Goal: Task Accomplishment & Management: Manage account settings

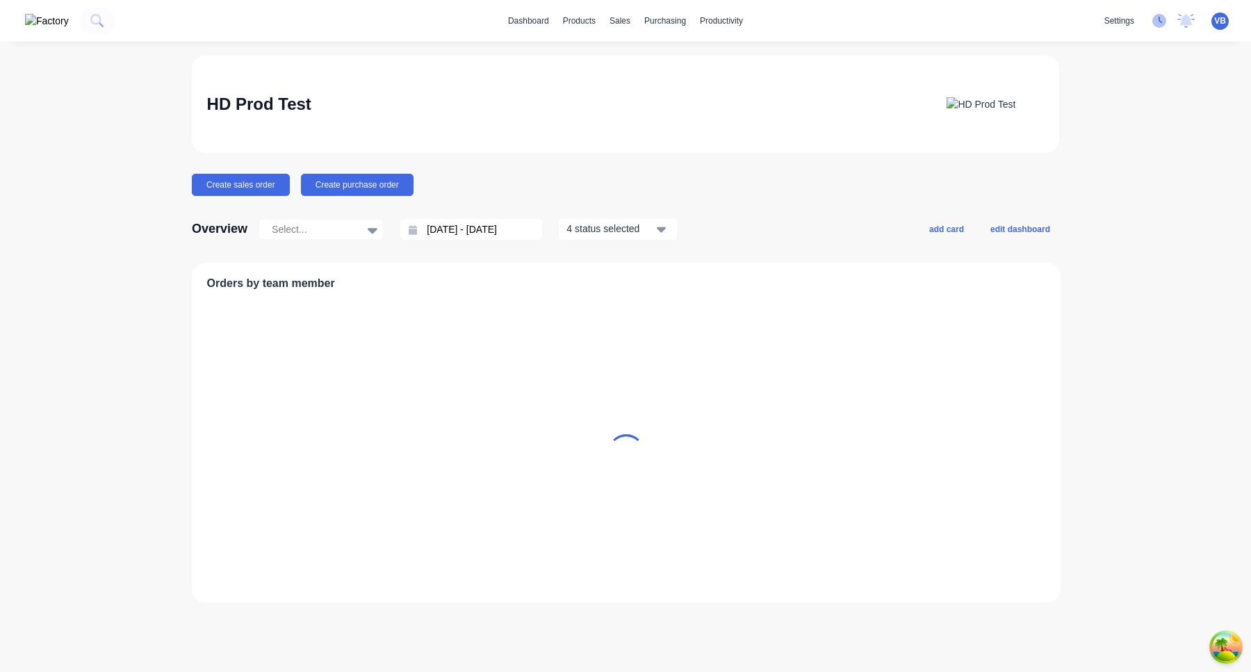
click at [1160, 21] on icon at bounding box center [1161, 20] width 4 height 7
click at [1153, 20] on icon at bounding box center [1160, 21] width 14 height 14
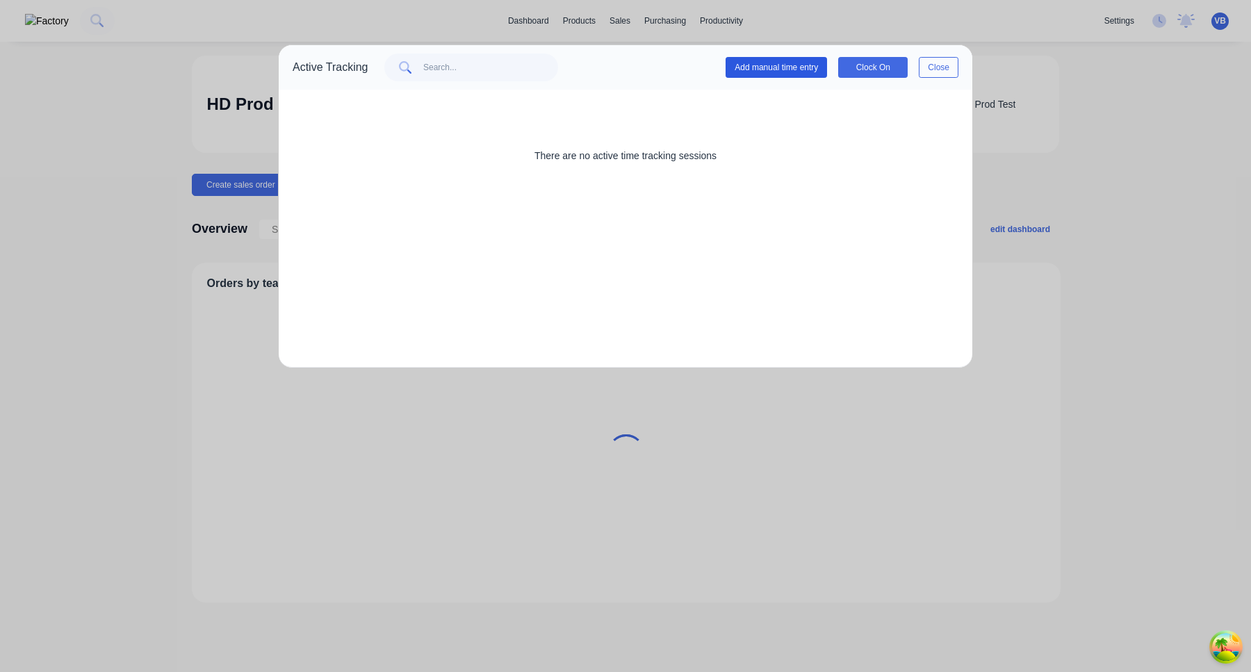
click at [808, 75] on button "Add manual time entry" at bounding box center [776, 67] width 101 height 21
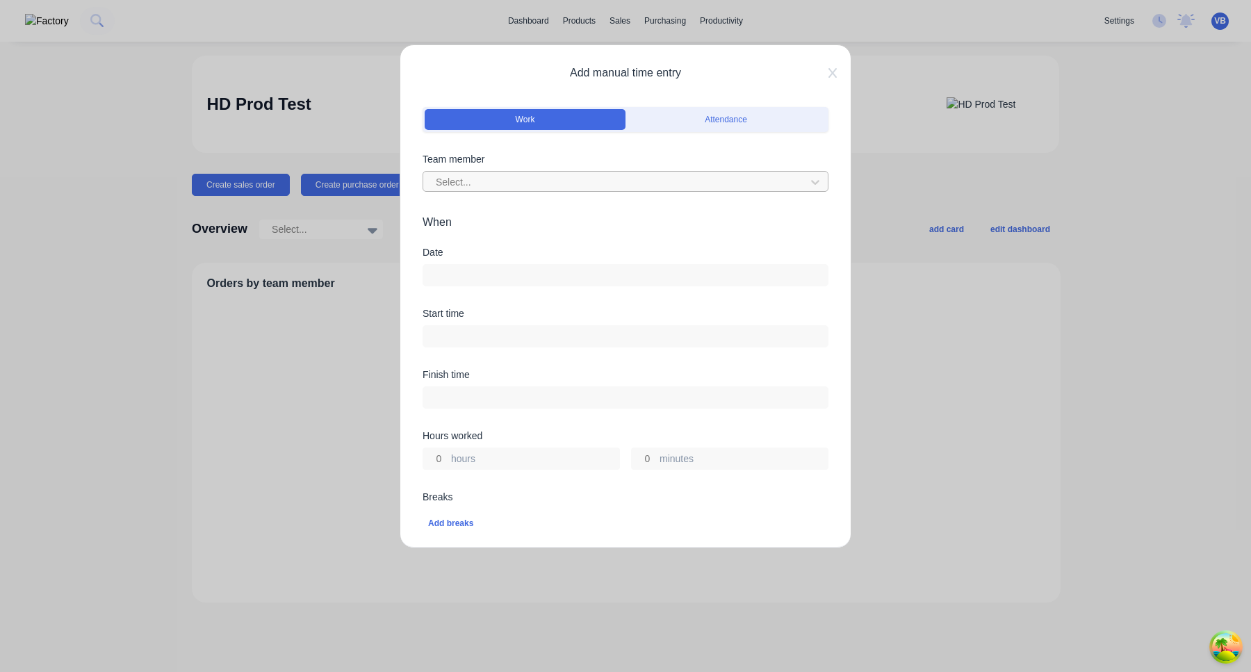
click at [555, 183] on div at bounding box center [617, 182] width 364 height 17
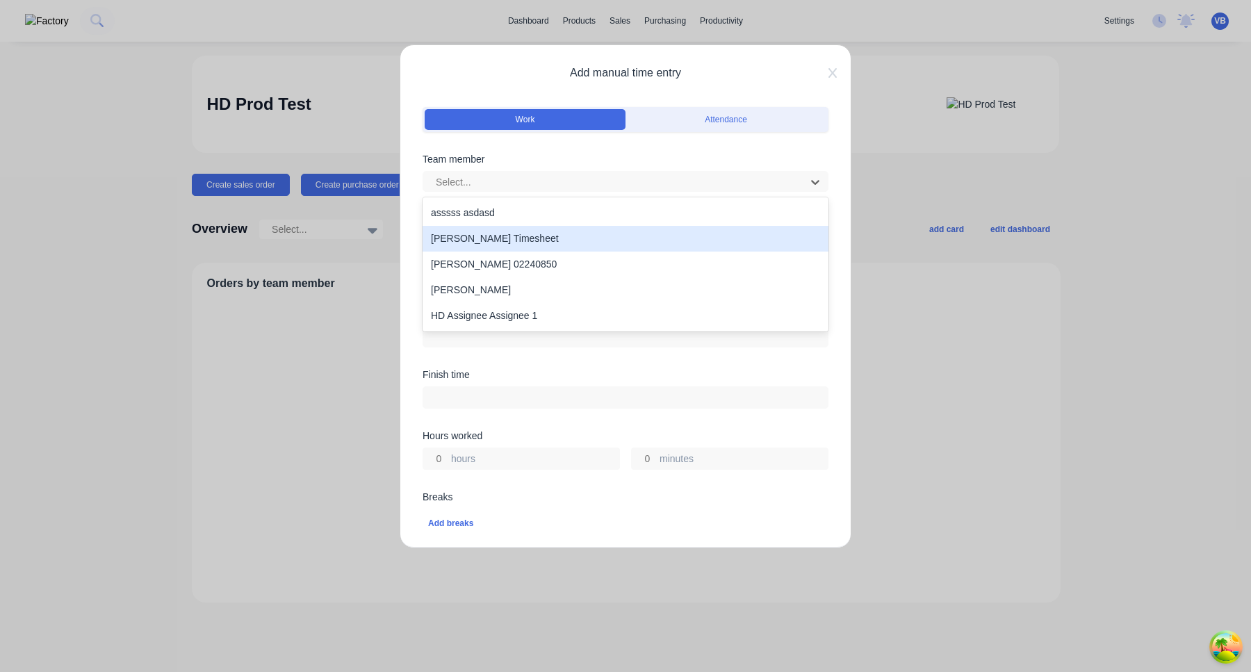
click at [526, 241] on div "Harold Timesheet" at bounding box center [626, 239] width 406 height 26
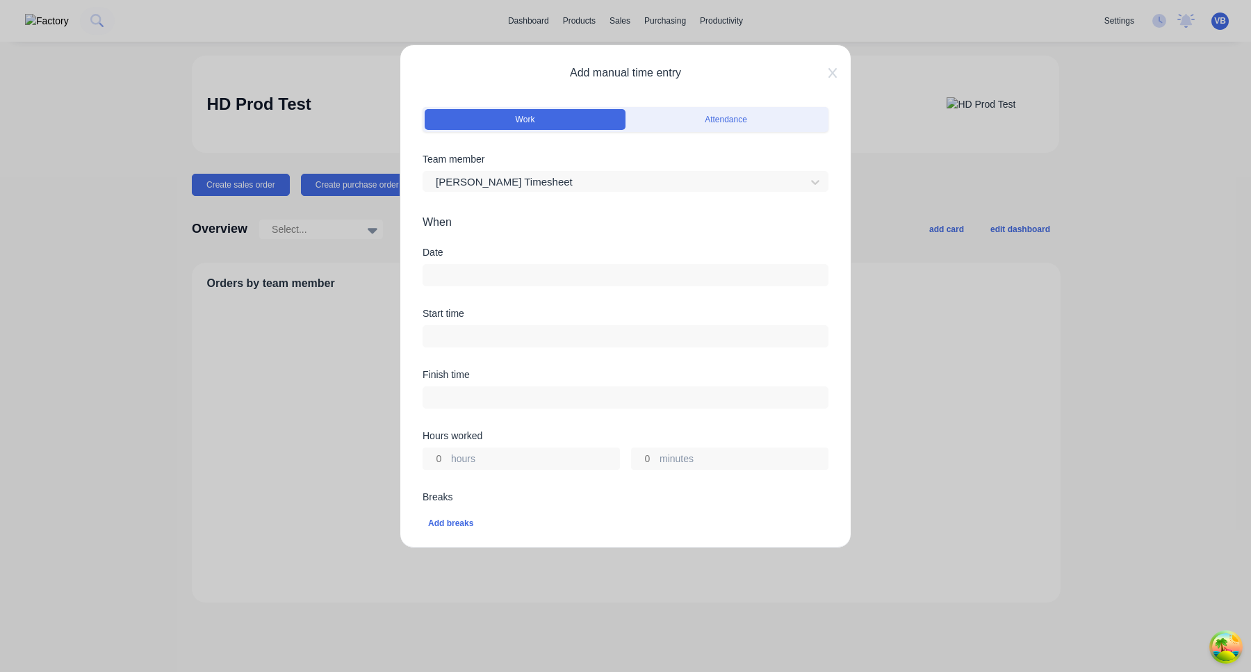
click at [515, 276] on input at bounding box center [625, 275] width 405 height 21
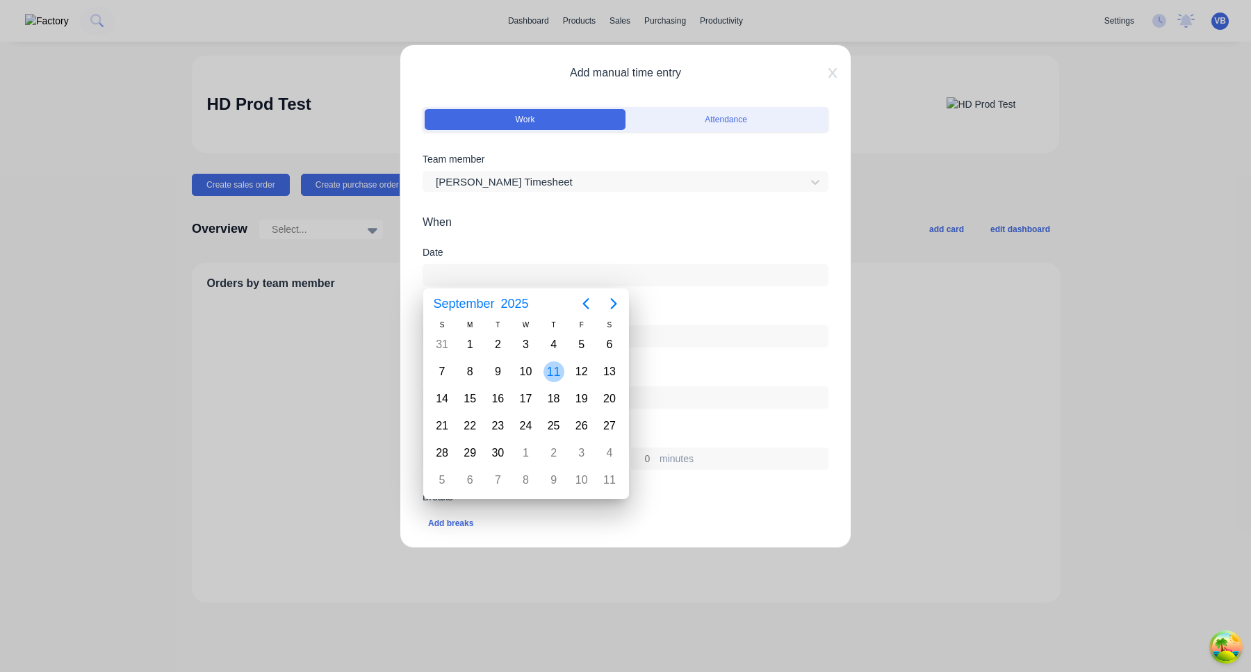
click at [553, 371] on div "11" at bounding box center [554, 372] width 21 height 21
type input "11/09/2025"
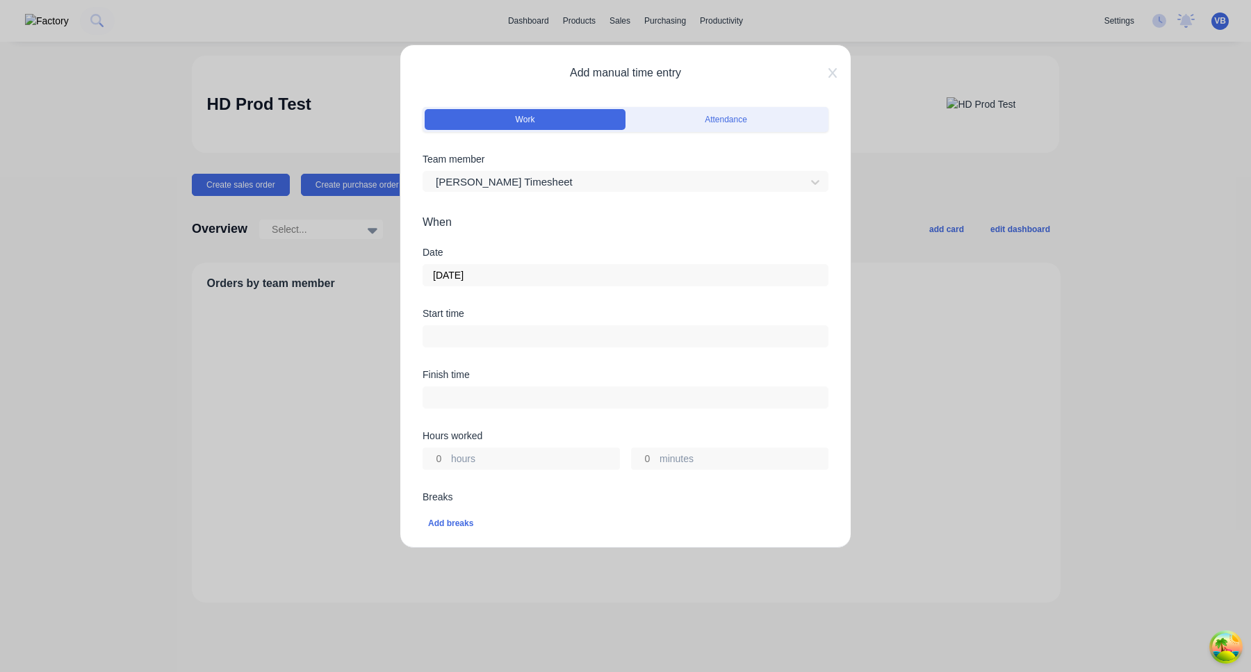
click at [539, 328] on input at bounding box center [625, 336] width 405 height 21
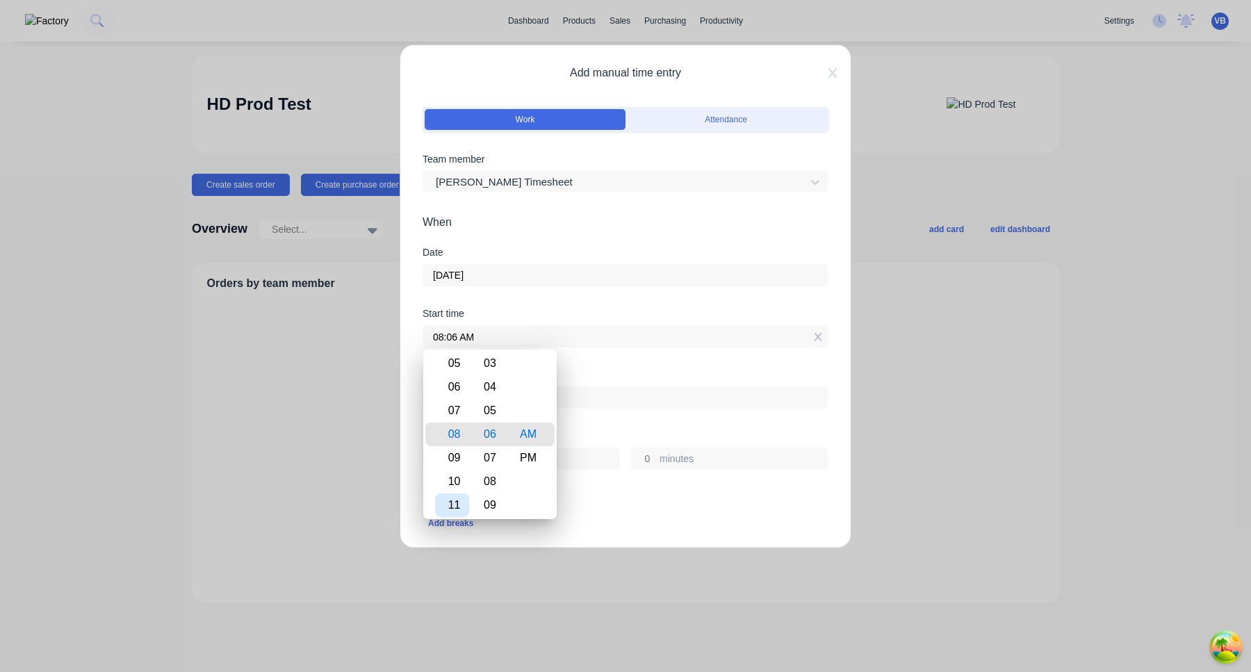
click at [459, 473] on div "10" at bounding box center [452, 482] width 34 height 24
type input "10:06 AM"
click at [641, 436] on div "Hours worked" at bounding box center [626, 436] width 406 height 10
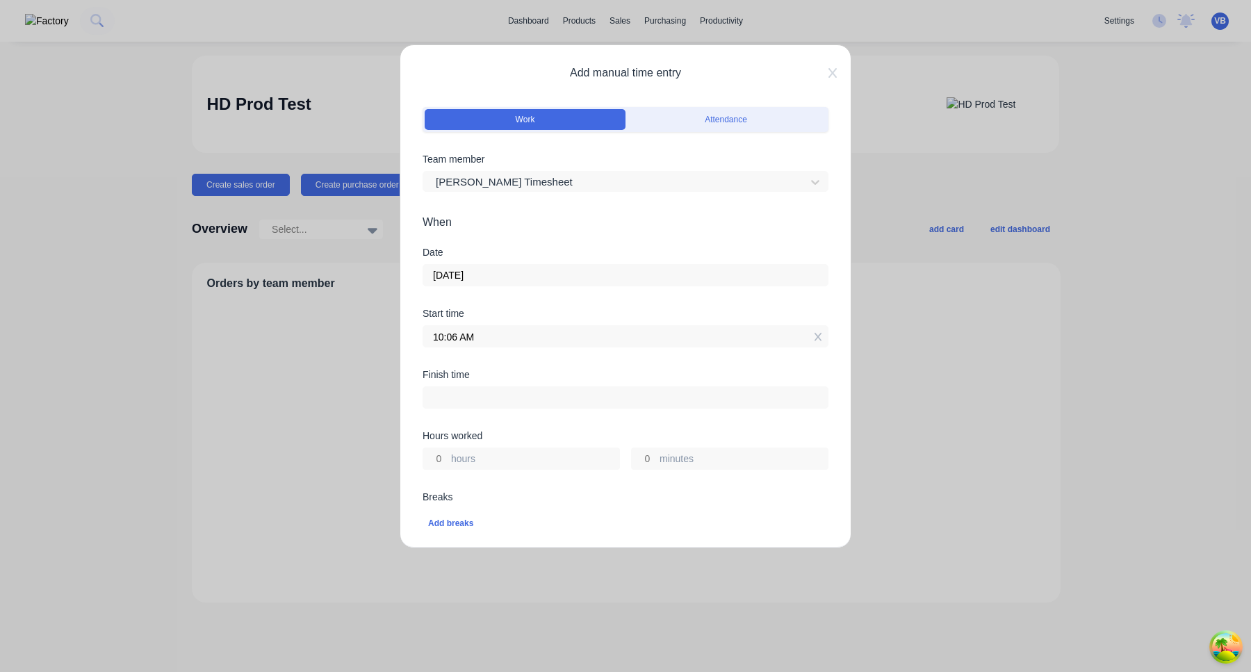
click at [440, 455] on input "hours" at bounding box center [435, 458] width 24 height 21
type input "3"
type input "01:06 PM"
type input "0"
click at [511, 428] on div "Finish time 01:06 PM" at bounding box center [626, 400] width 406 height 61
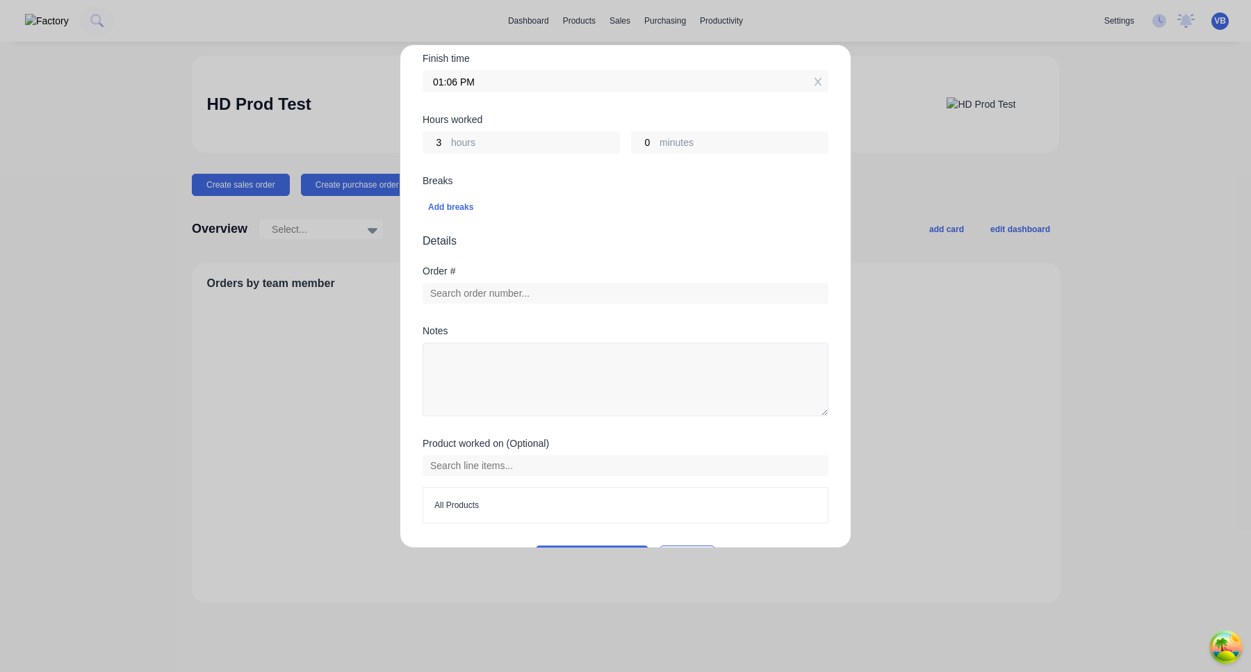
scroll to position [355, 0]
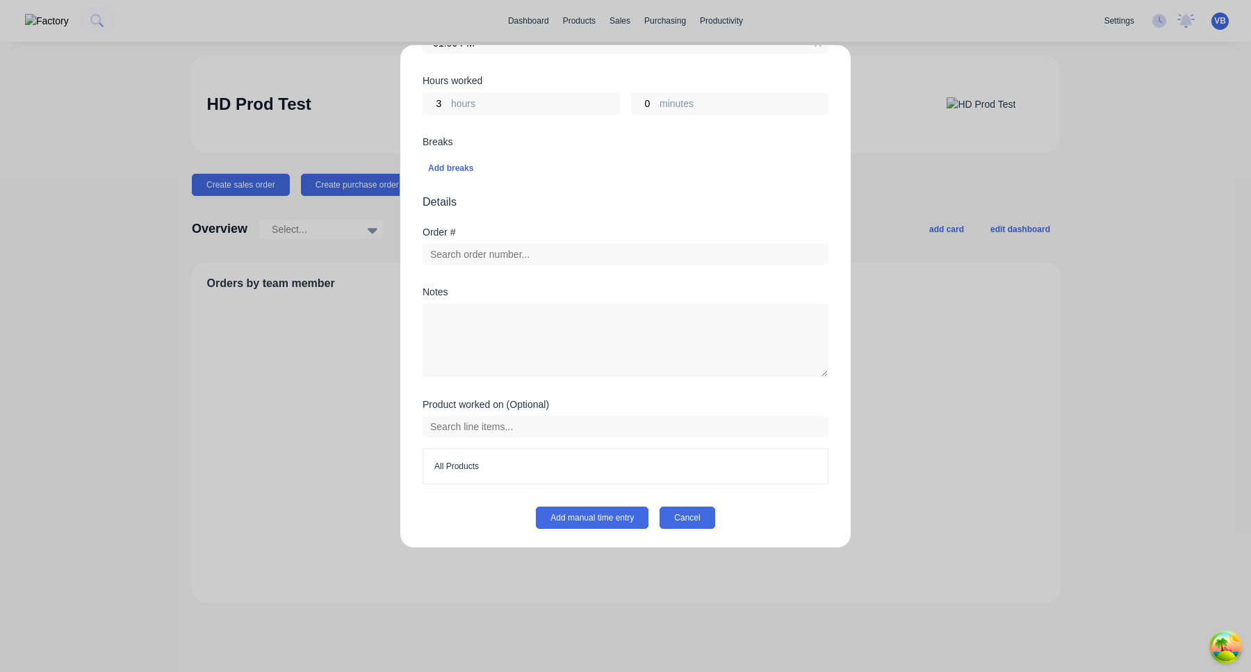
click at [688, 518] on button "Cancel" at bounding box center [687, 518] width 55 height 22
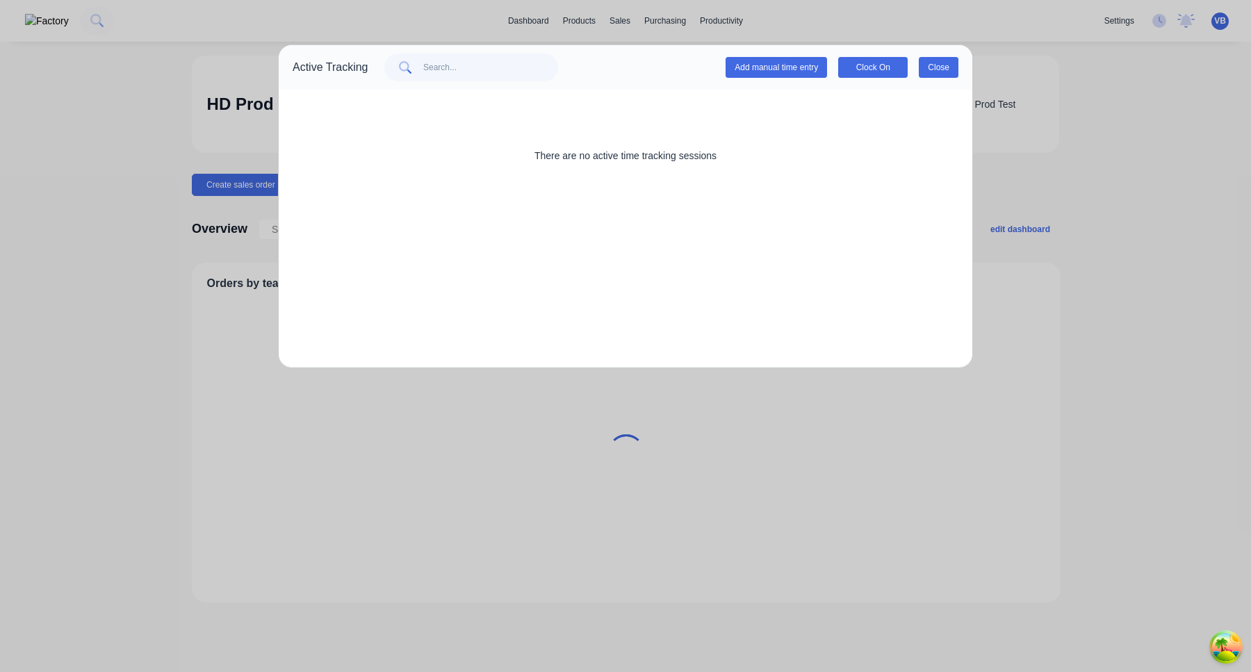
click at [929, 70] on button "Close" at bounding box center [939, 67] width 40 height 21
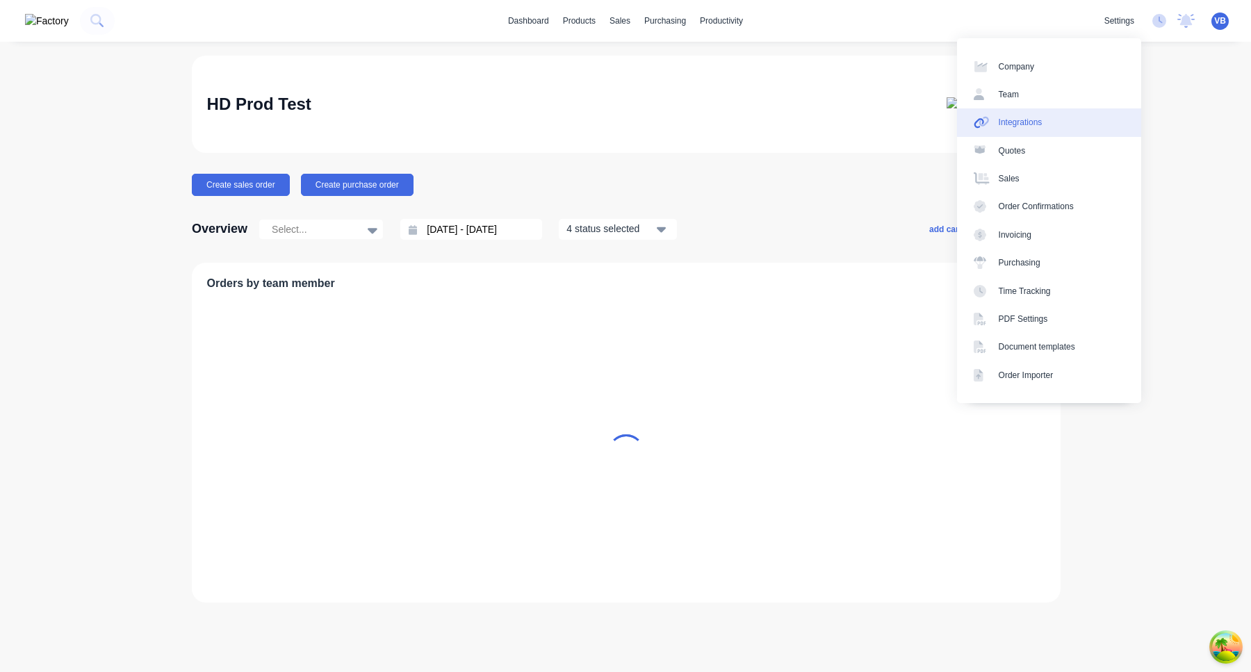
click at [1064, 124] on link "Integrations" at bounding box center [1049, 122] width 184 height 28
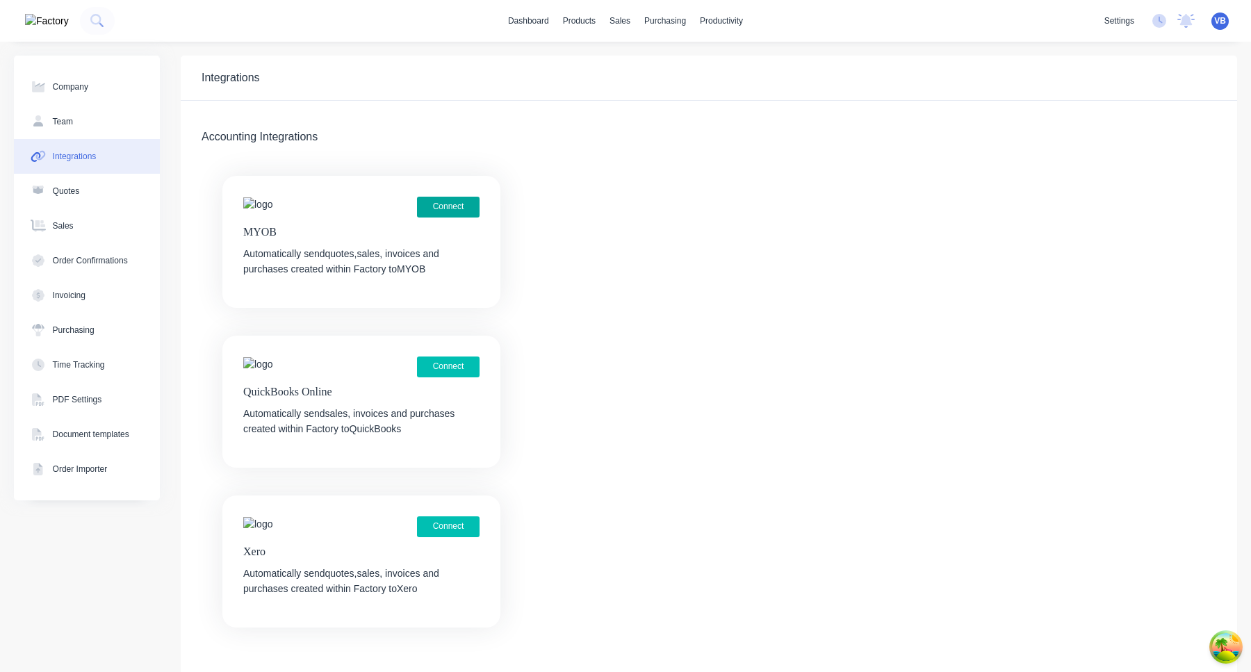
click at [463, 213] on button "Connect" at bounding box center [448, 207] width 63 height 21
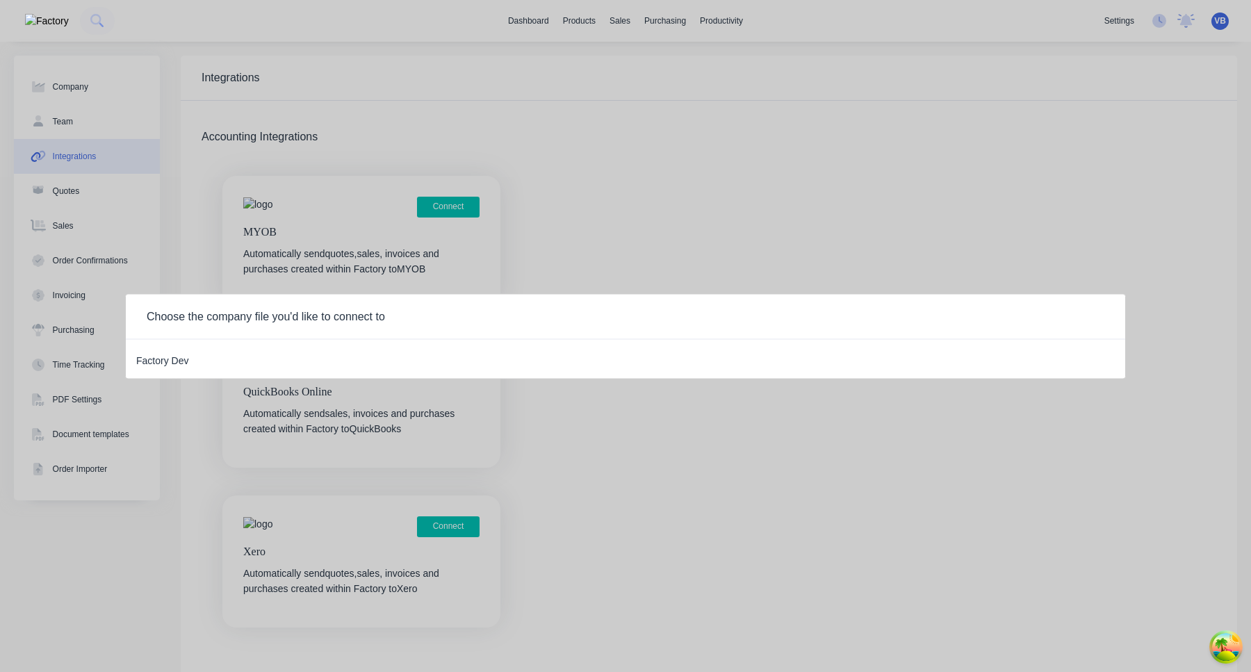
click at [172, 356] on div "Factory Dev" at bounding box center [162, 359] width 52 height 18
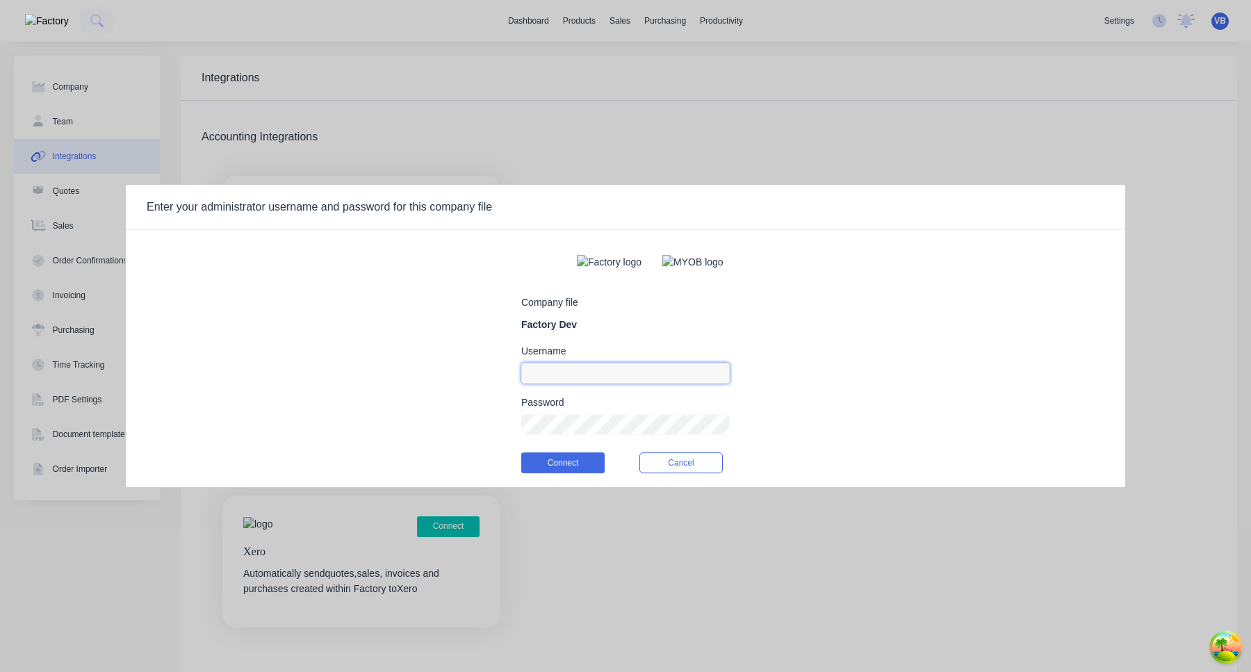
type input "[EMAIL_ADDRESS][DOMAIN_NAME]"
click at [589, 384] on input "[EMAIL_ADDRESS][DOMAIN_NAME]" at bounding box center [625, 373] width 209 height 21
click at [631, 302] on form "Company file Factory Dev Username Password Connect Cancel" at bounding box center [625, 364] width 209 height 247
click at [571, 377] on input at bounding box center [625, 373] width 209 height 21
type input "myob_admin"
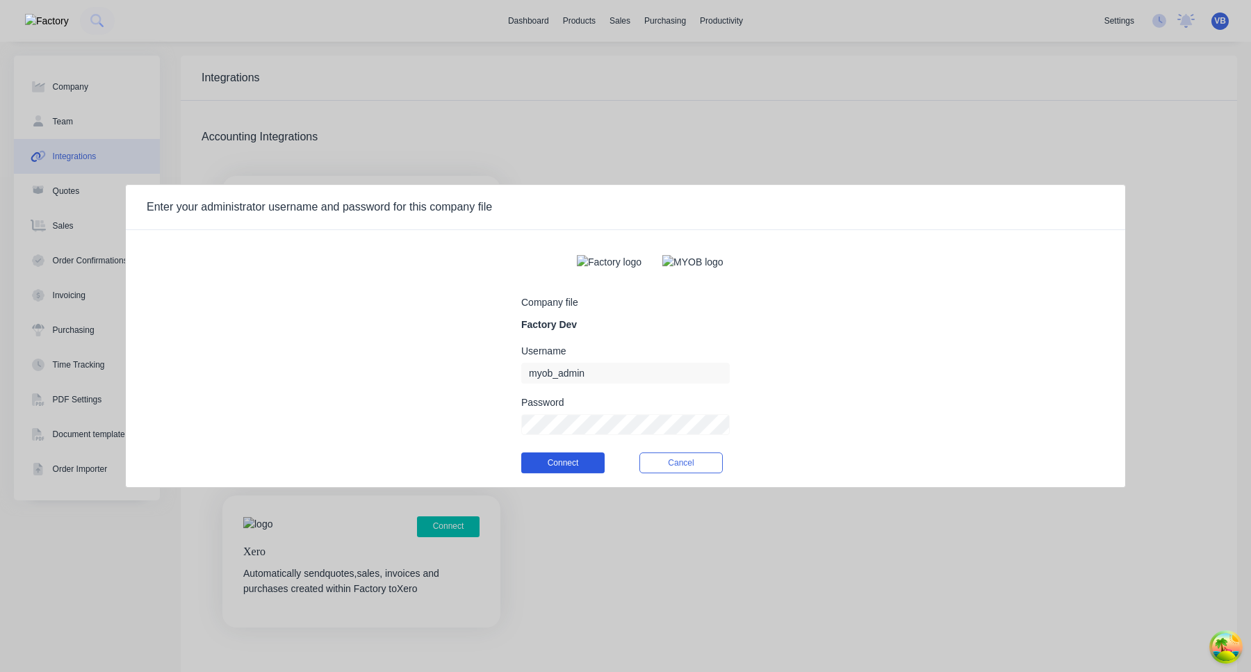
click at [556, 466] on button "Connect" at bounding box center [562, 463] width 83 height 21
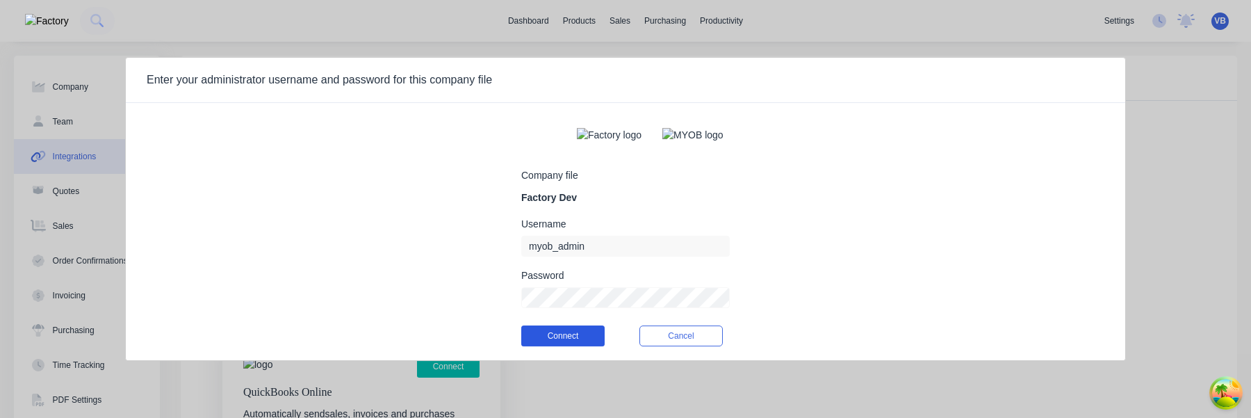
click at [544, 345] on button "Connect" at bounding box center [562, 335] width 83 height 21
click at [831, 243] on div "Company file Factory Dev Username myob_admin Password Connect Cancel" at bounding box center [626, 237] width 1000 height 247
click at [586, 339] on button "Connect" at bounding box center [562, 335] width 83 height 21
click at [862, 248] on div "Company file Factory Dev Username myob_admin Password Connect Cancel" at bounding box center [626, 237] width 1000 height 247
click at [577, 344] on button "Connect" at bounding box center [562, 335] width 83 height 21
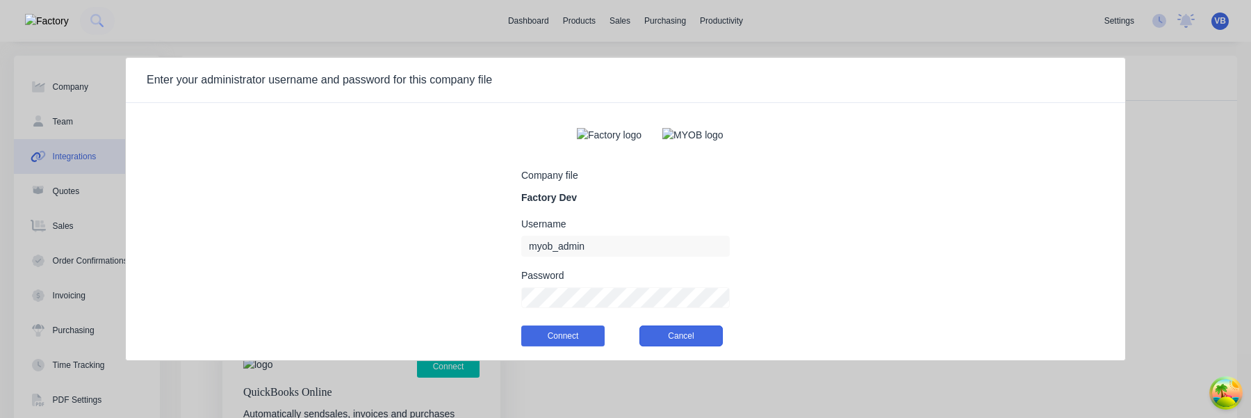
click at [703, 346] on button "Cancel" at bounding box center [681, 335] width 83 height 21
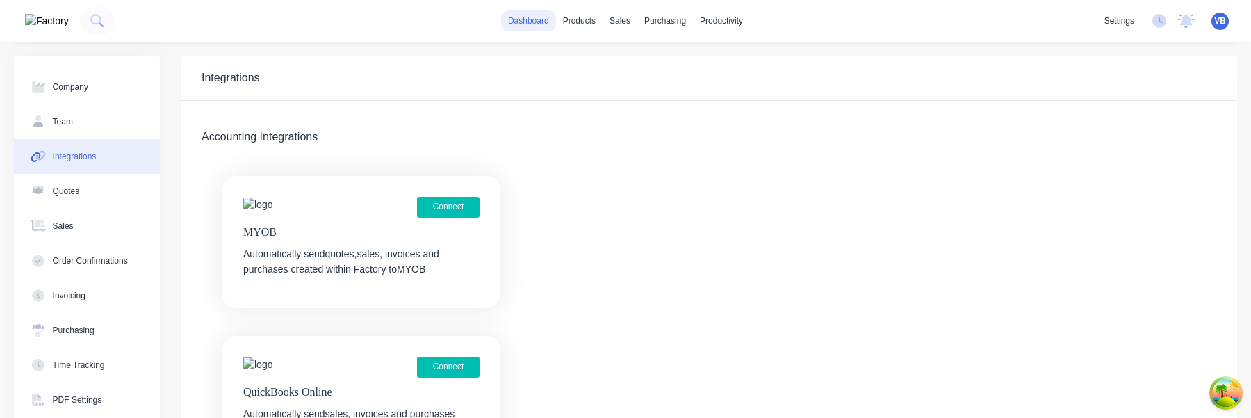
click at [514, 19] on link "dashboard" at bounding box center [528, 20] width 55 height 21
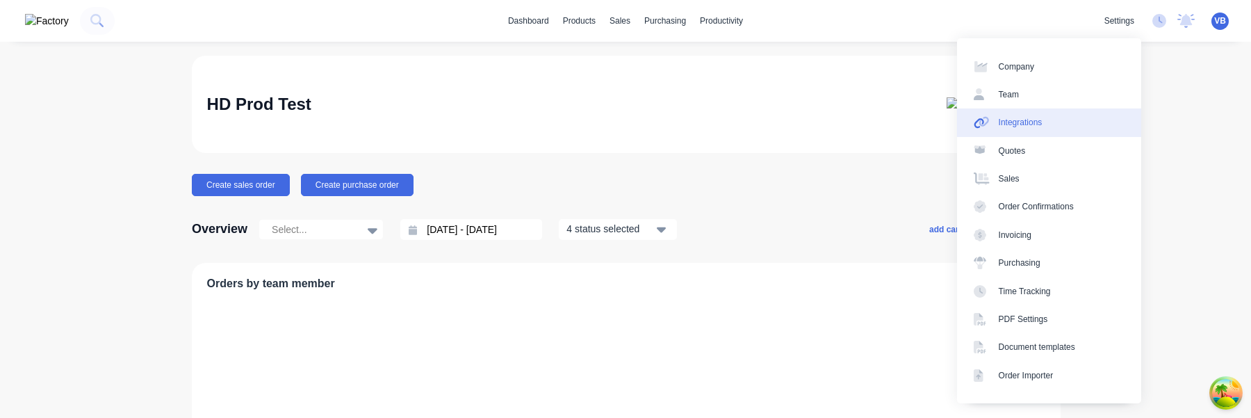
click at [1071, 120] on link "Integrations" at bounding box center [1049, 122] width 184 height 28
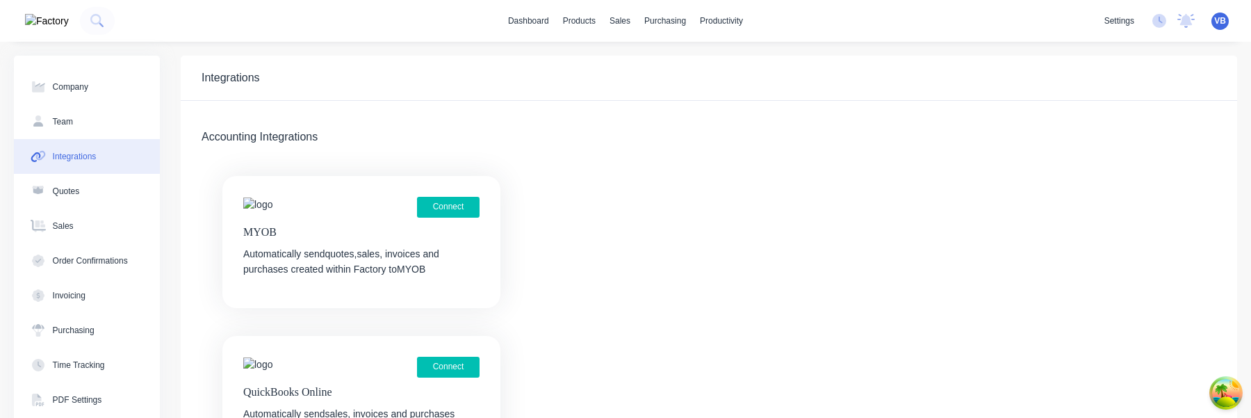
click at [1223, 25] on span "VB" at bounding box center [1221, 21] width 12 height 13
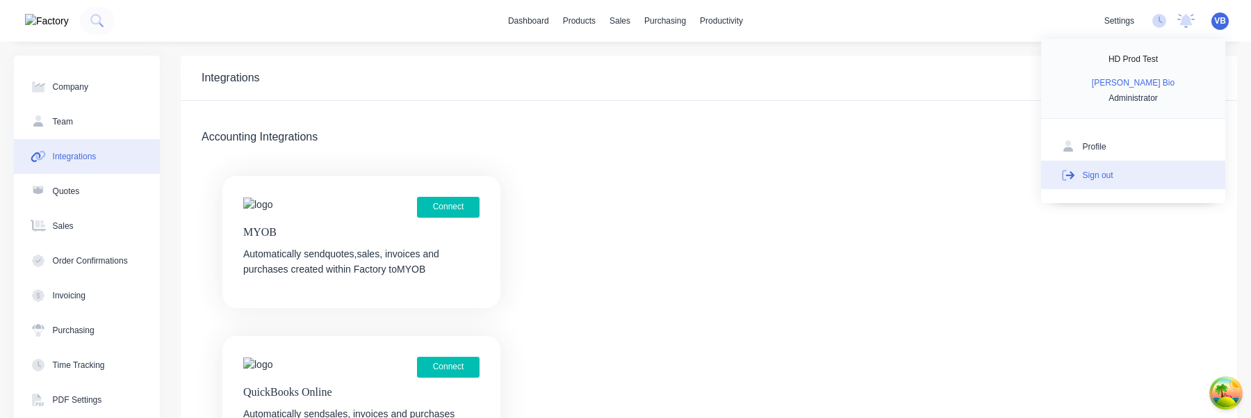
click at [1141, 167] on button "Sign out" at bounding box center [1133, 175] width 184 height 28
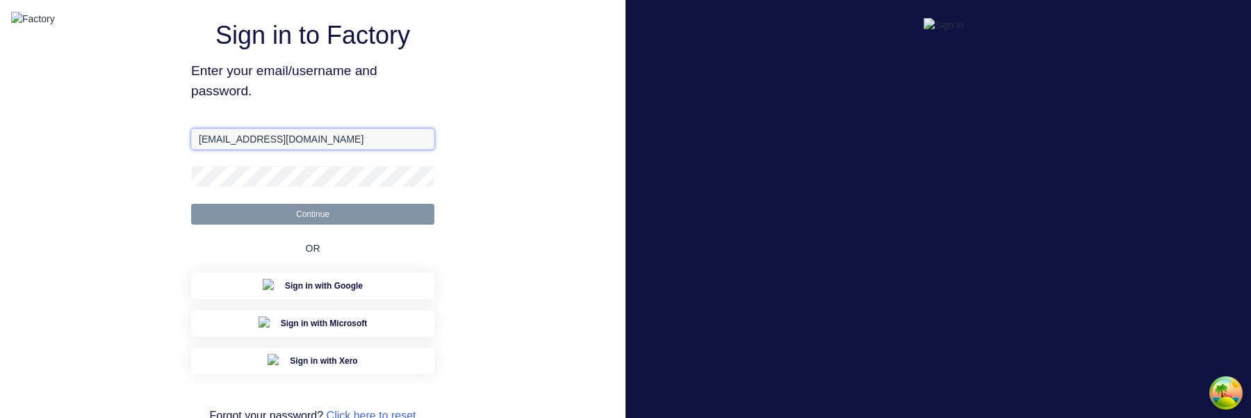
click at [236, 149] on input "[EMAIL_ADDRESS][DOMAIN_NAME]" at bounding box center [312, 139] width 243 height 21
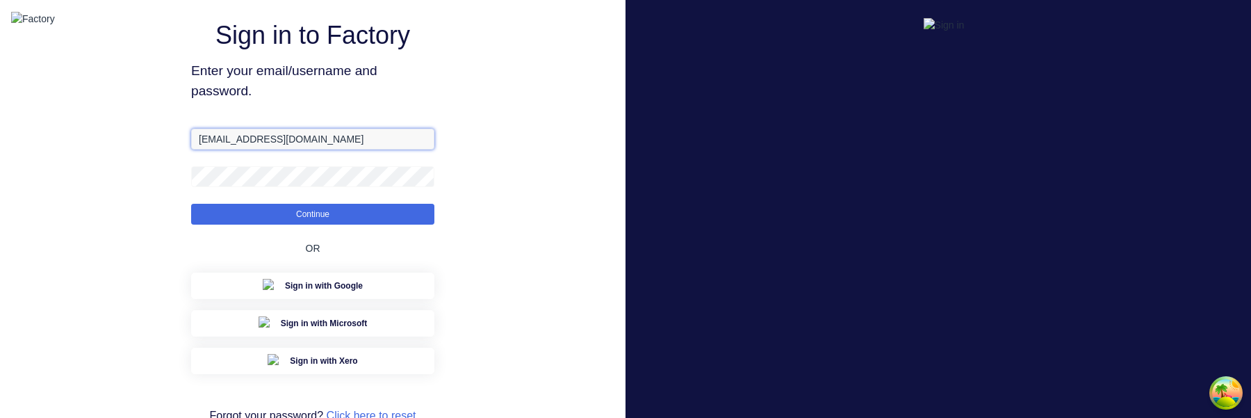
click at [225, 149] on input "[EMAIL_ADDRESS][DOMAIN_NAME]" at bounding box center [312, 139] width 243 height 21
type input "aimon+3@factory.app"
click at [191, 204] on button "Continue" at bounding box center [312, 214] width 243 height 21
